Goal: Register for event/course

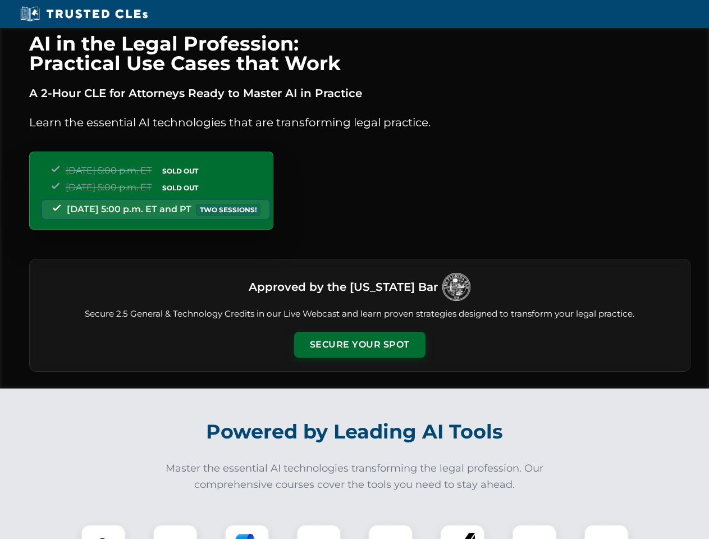
click at [359, 344] on button "Secure Your Spot" at bounding box center [359, 345] width 131 height 26
click at [103, 531] on img at bounding box center [103, 546] width 33 height 33
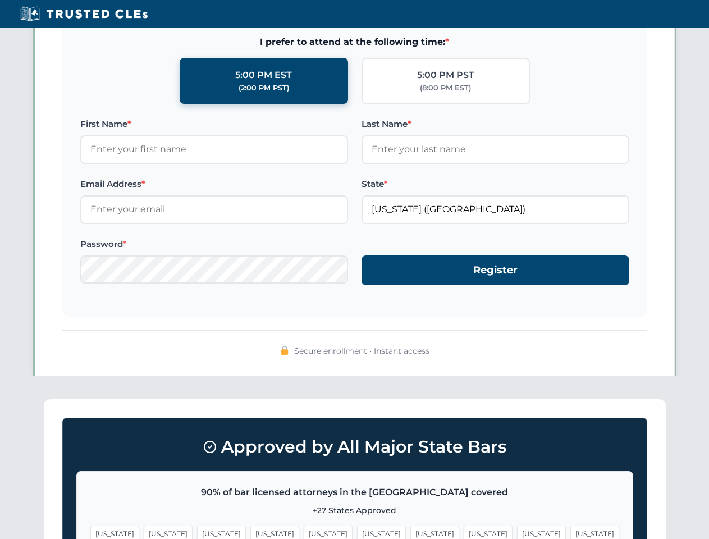
click at [410, 531] on span "[US_STATE]" at bounding box center [434, 533] width 49 height 16
click at [517, 531] on span "[US_STATE]" at bounding box center [541, 533] width 49 height 16
